Goal: Transaction & Acquisition: Purchase product/service

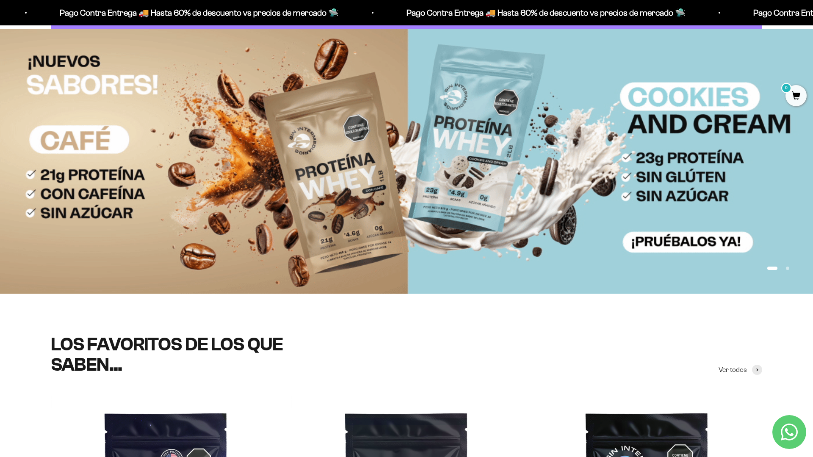
scroll to position [130, 0]
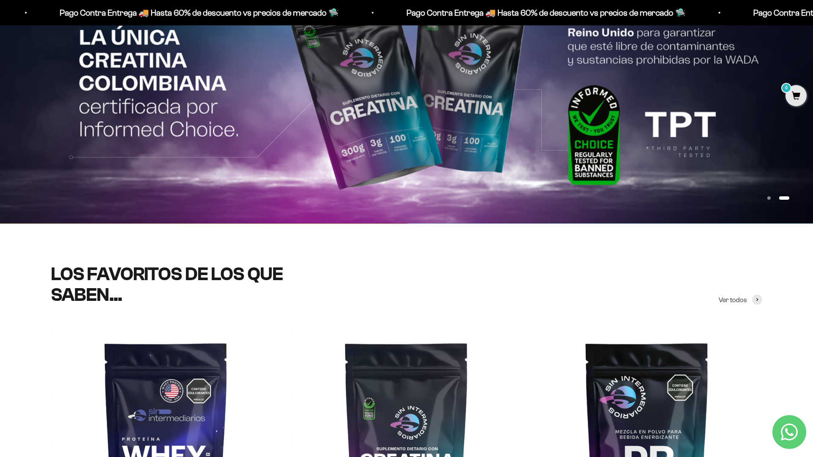
scroll to position [246, 0]
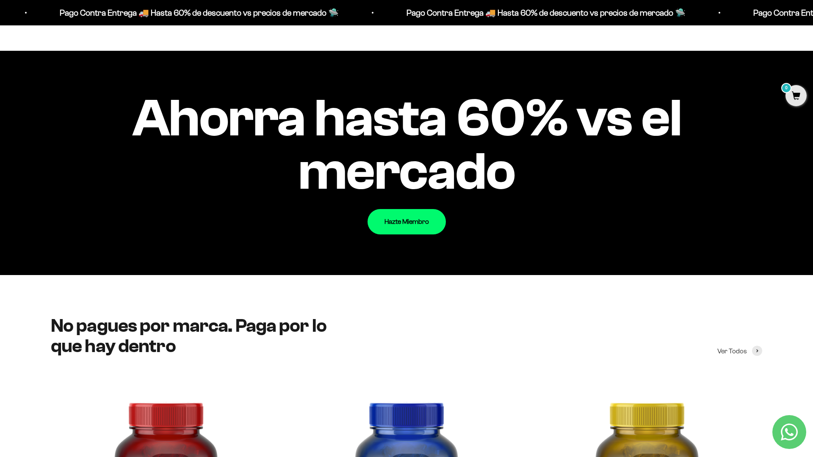
scroll to position [1087, 0]
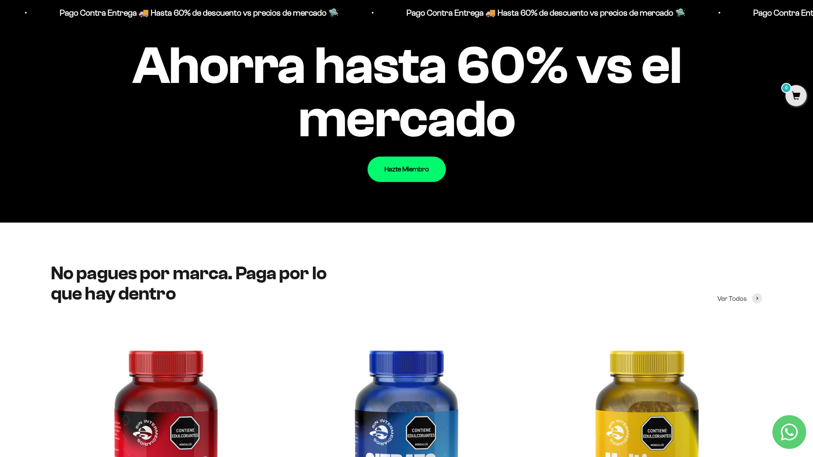
click at [784, 118] on div "Ahorra hasta 60% vs el mercado Hazte Miembro" at bounding box center [406, 110] width 813 height 224
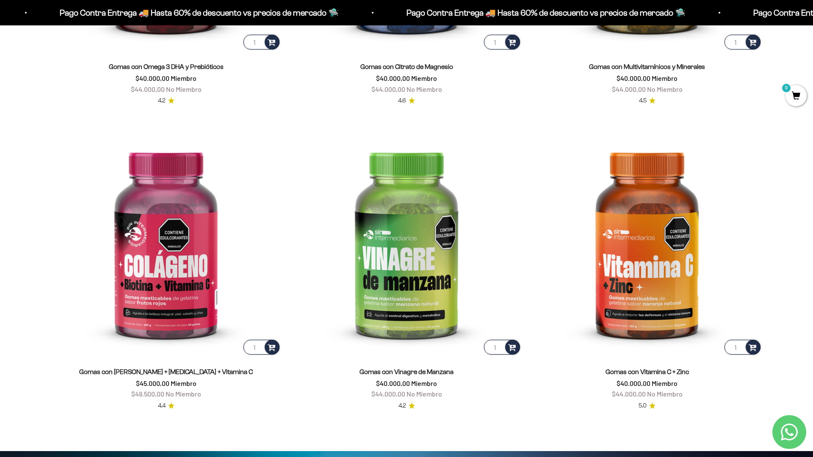
click at [812, 19] on html "Ir al contenido Pago Contra Entrega 🚚 Hasta 60% de descuento vs precios de merc…" at bounding box center [406, 454] width 813 height 4090
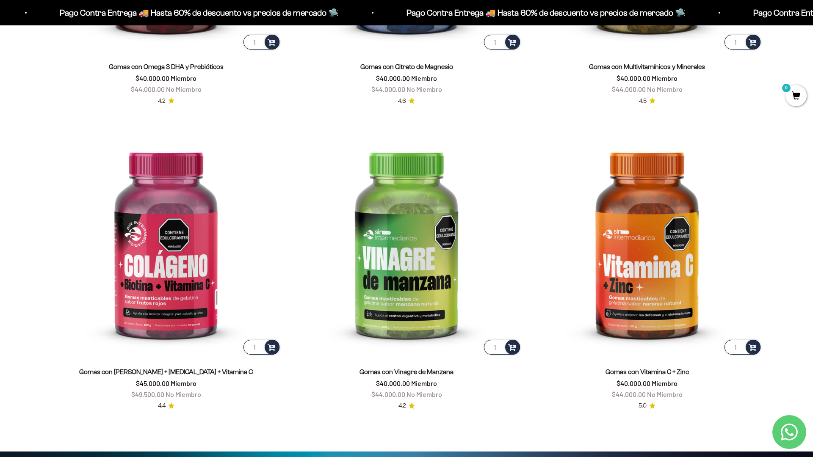
scroll to position [1677, 0]
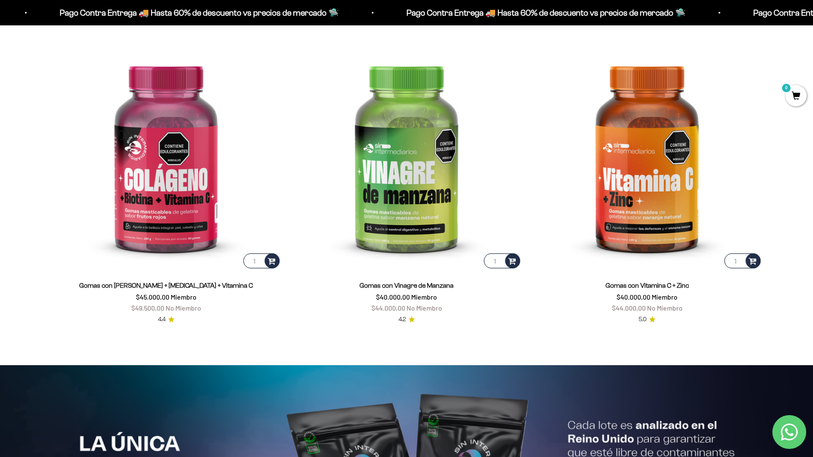
click at [812, 19] on html "Ir al contenido Pago Contra Entrega 🚚 Hasta 60% de descuento vs precios de merc…" at bounding box center [406, 368] width 813 height 4090
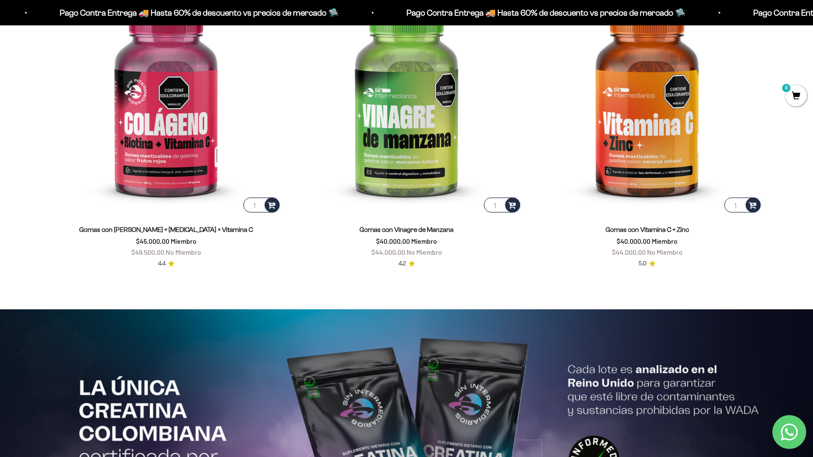
click at [784, 328] on img at bounding box center [406, 442] width 813 height 265
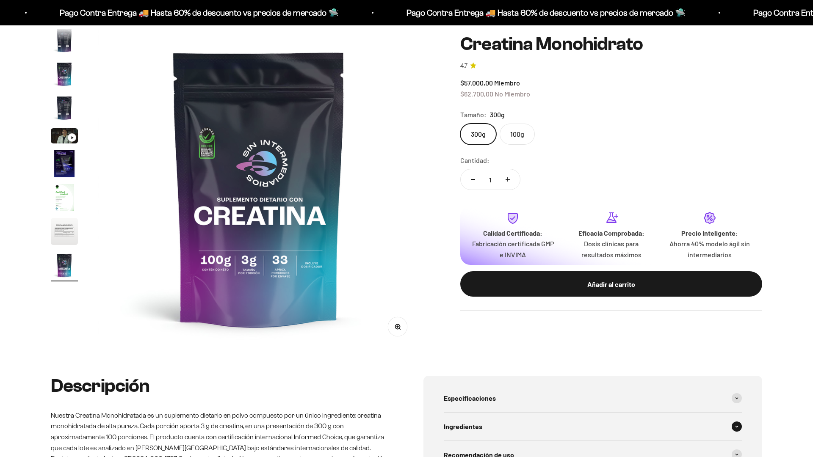
scroll to position [0, 2653]
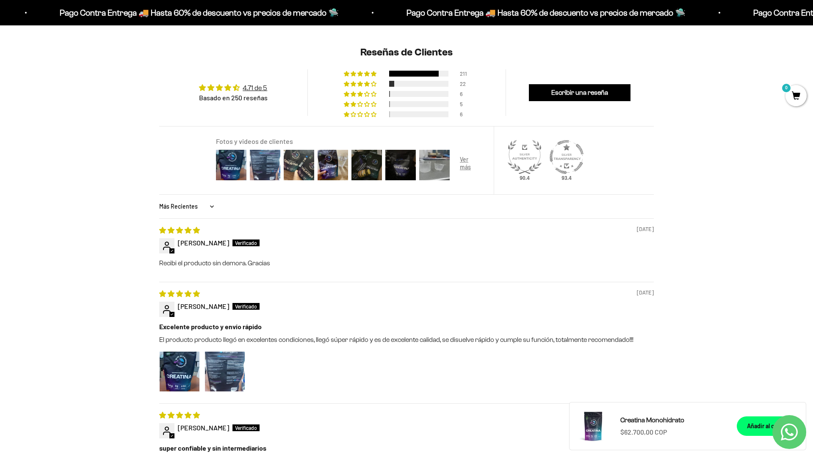
click at [812, 19] on html "Ir al contenido Pago Contra Entrega 🚚 Hasta 60% de descuento vs precios [PERSON…" at bounding box center [406, 444] width 813 height 2256
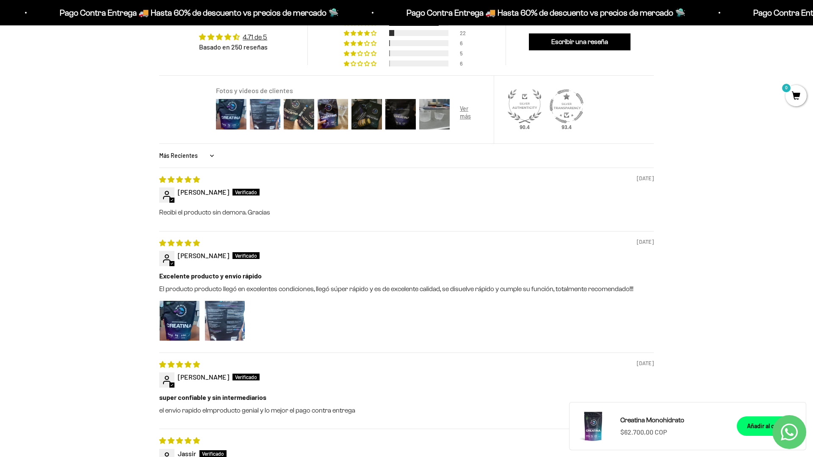
click at [812, 19] on html "Ir al contenido Pago Contra Entrega 🚚 Hasta 60% de descuento vs precios [PERSON…" at bounding box center [406, 393] width 813 height 2256
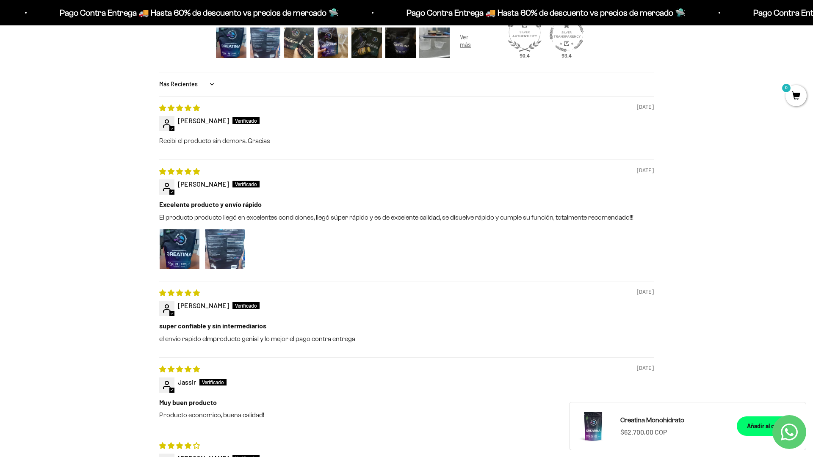
click at [784, 328] on div "Reseñas de Clientes 4.71 de 5 Basado en 250 reseñas 211 22 6 5 6 Ver todas las …" at bounding box center [406, 251] width 813 height 676
click at [812, 19] on html "Ir al contenido Pago Contra Entrega 🚚 Hasta 60% de descuento vs precios [PERSON…" at bounding box center [406, 322] width 813 height 2256
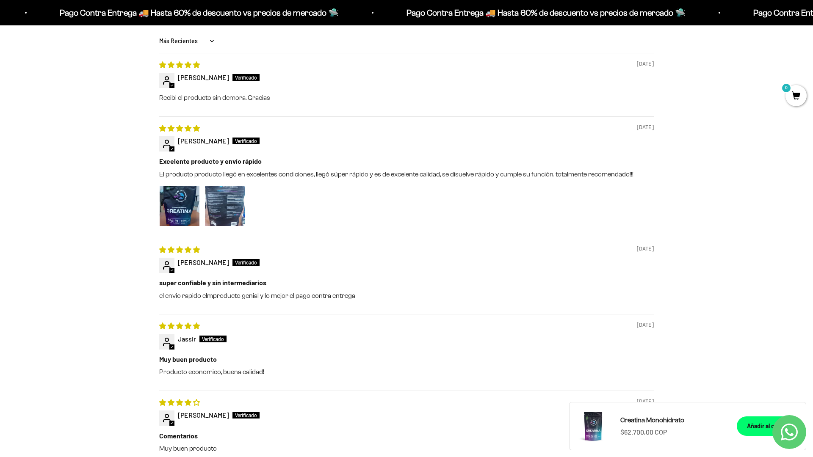
click at [812, 19] on html "Ir al contenido Pago Contra Entrega 🚚 Hasta 60% de descuento vs precios [PERSON…" at bounding box center [406, 279] width 813 height 2256
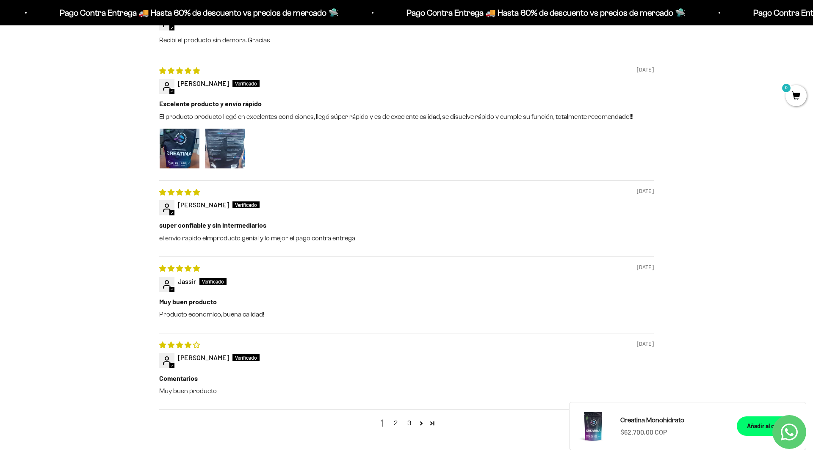
click at [784, 118] on div "Reseñas de Clientes 4.71 de 5 Basado en 250 reseñas 211 22 6 5 6 Ver todas las …" at bounding box center [406, 150] width 813 height 676
click at [812, 19] on html "Ir al contenido Pago Contra Entrega 🚚 Hasta 60% de descuento vs precios [PERSON…" at bounding box center [406, 221] width 813 height 2256
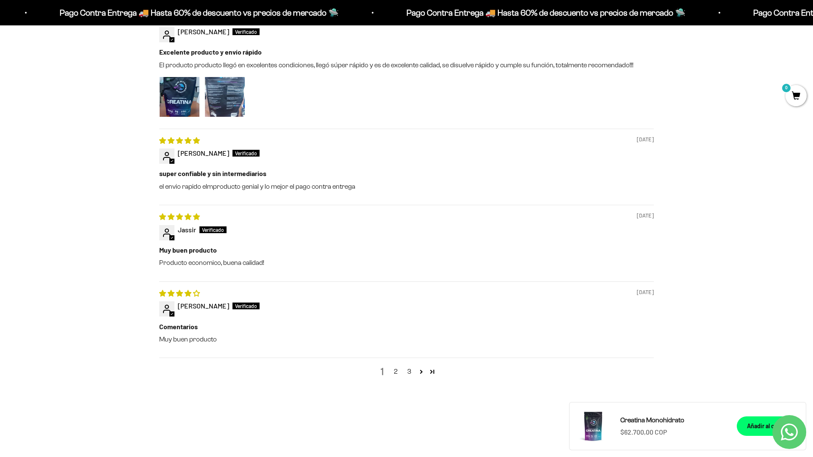
click at [812, 19] on html "Ir al contenido Pago Contra Entrega 🚚 Hasta 60% de descuento vs precios [PERSON…" at bounding box center [406, 169] width 813 height 2256
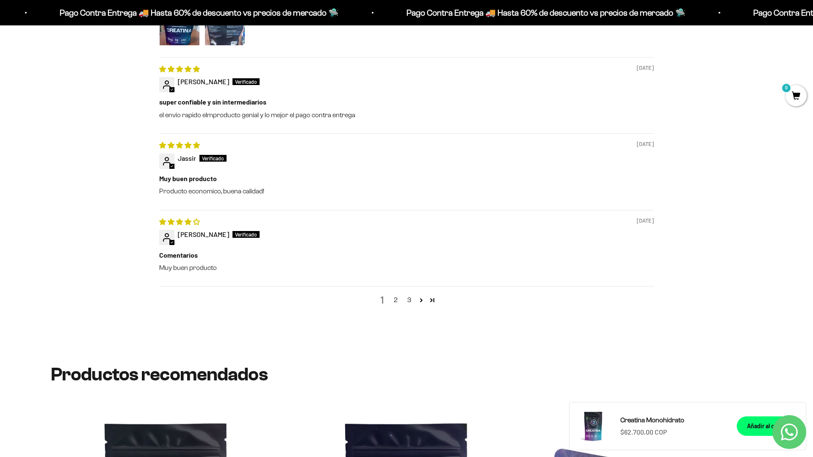
click at [502, 457] on html "Ir al contenido Pago Contra Entrega 🚚 Hasta 60% de descuento vs precios [PERSON…" at bounding box center [406, 98] width 813 height 2256
click at [812, 19] on html "Ir al contenido Pago Contra Entrega 🚚 Hasta 60% de descuento vs precios [PERSON…" at bounding box center [406, 98] width 813 height 2256
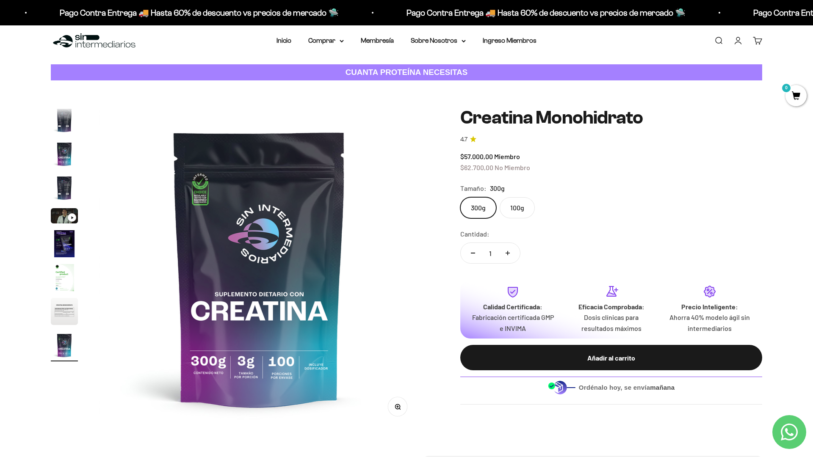
scroll to position [0, 0]
